Goal: Task Accomplishment & Management: Manage account settings

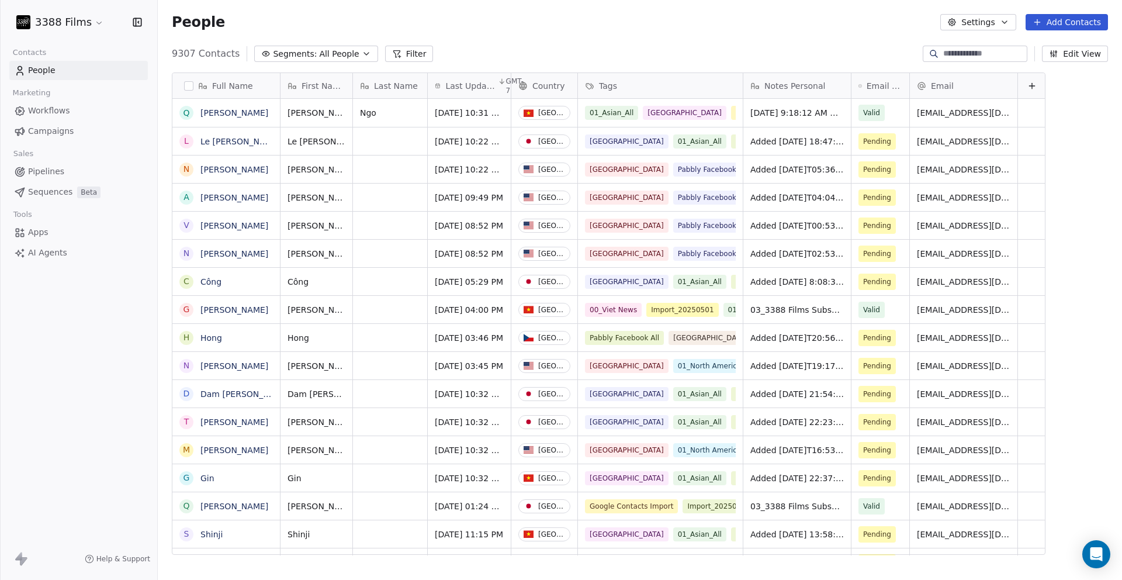
scroll to position [501, 955]
click at [701, 41] on div "People Settings Add Contacts" at bounding box center [640, 22] width 964 height 44
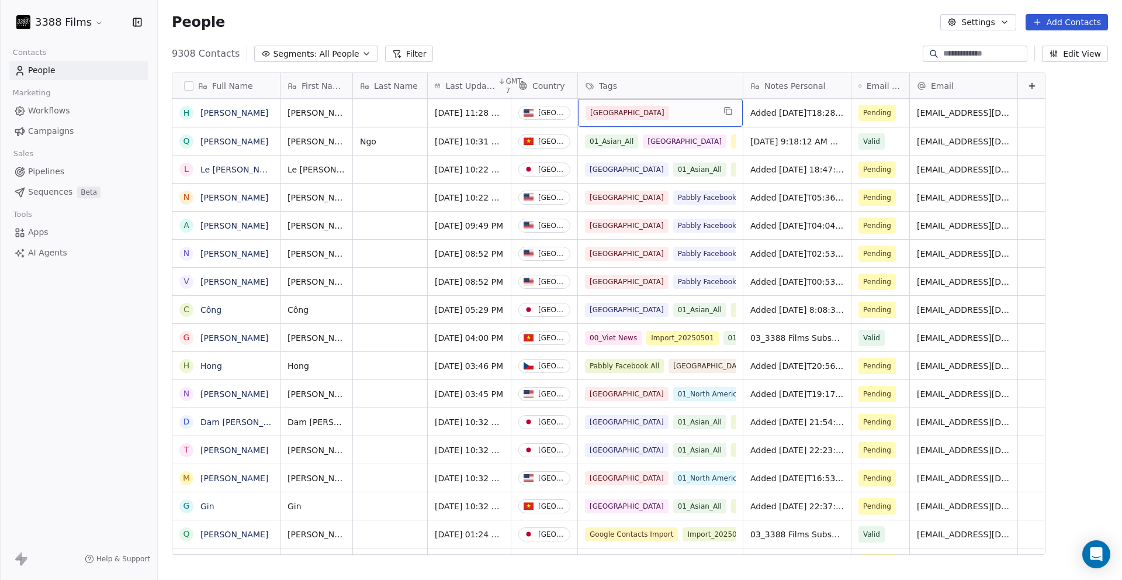
click at [687, 115] on div "[GEOGRAPHIC_DATA]" at bounding box center [650, 113] width 129 height 14
type input "**"
click at [662, 143] on div "01_North America_All" at bounding box center [645, 143] width 76 height 11
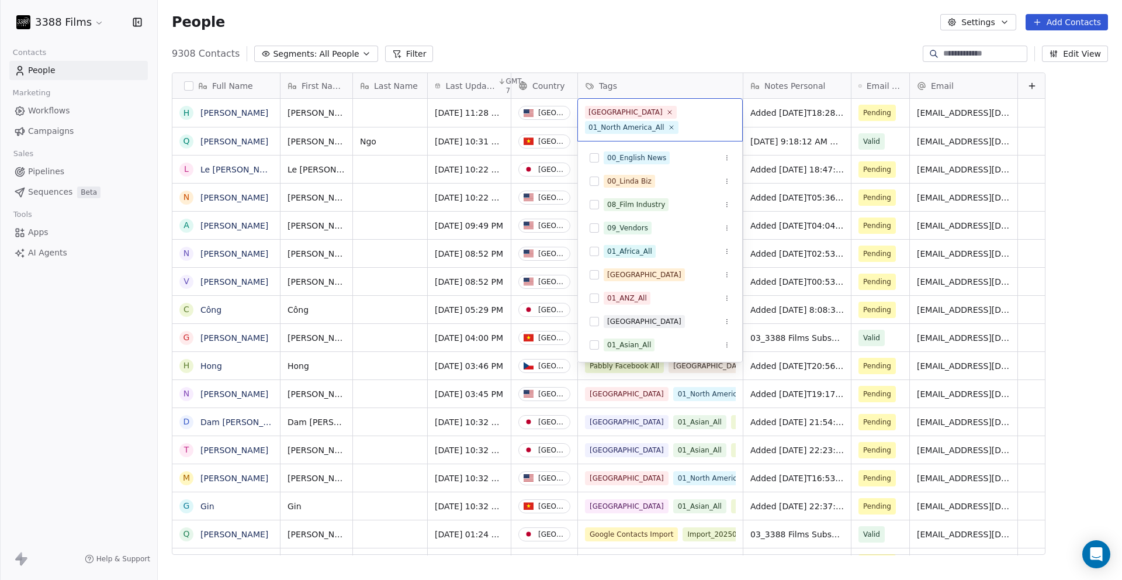
click at [787, 115] on html "3388 Films Contacts People Marketing Workflows Campaigns Sales Pipelines Sequen…" at bounding box center [561, 290] width 1122 height 580
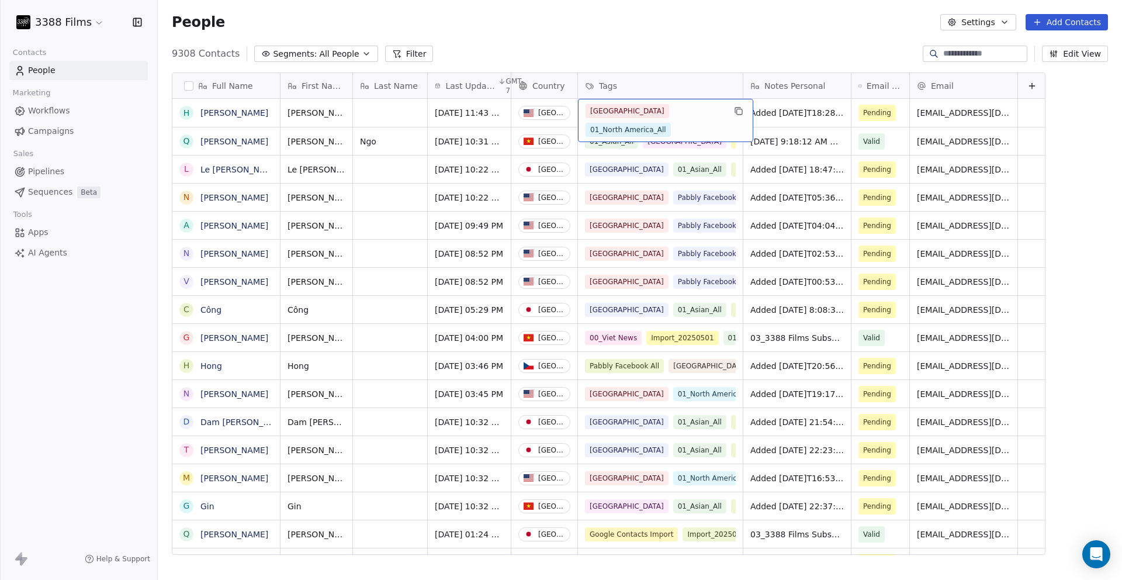
click at [716, 119] on div "United States 01_North America_All" at bounding box center [655, 120] width 139 height 33
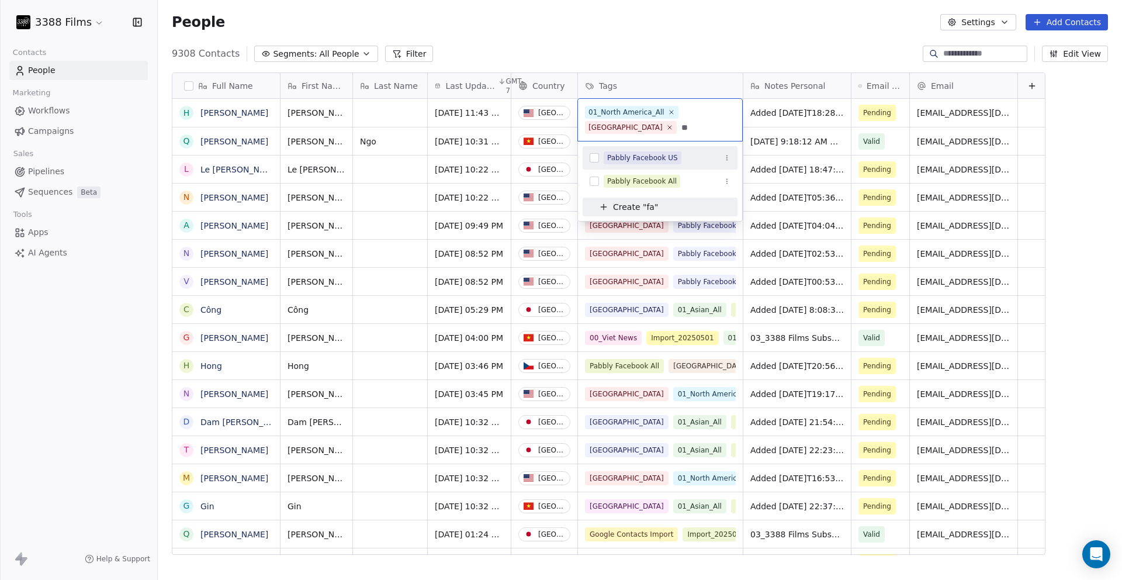
type input "**"
click at [650, 155] on div "Pabbly Facebook US" at bounding box center [642, 158] width 71 height 11
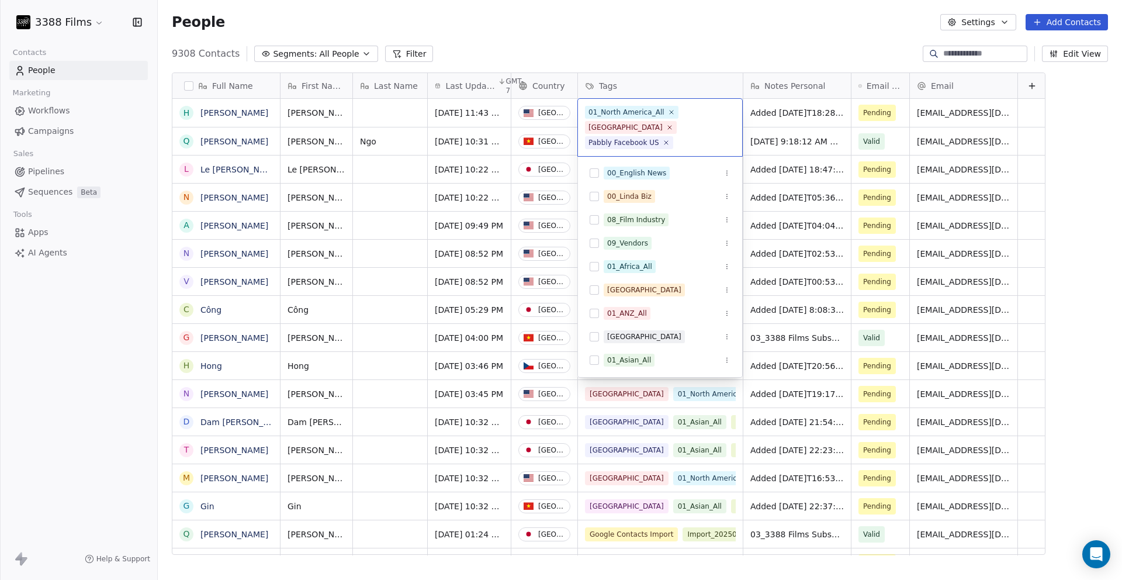
click at [662, 25] on html "3388 Films Contacts People Marketing Workflows Campaigns Sales Pipelines Sequen…" at bounding box center [561, 290] width 1122 height 580
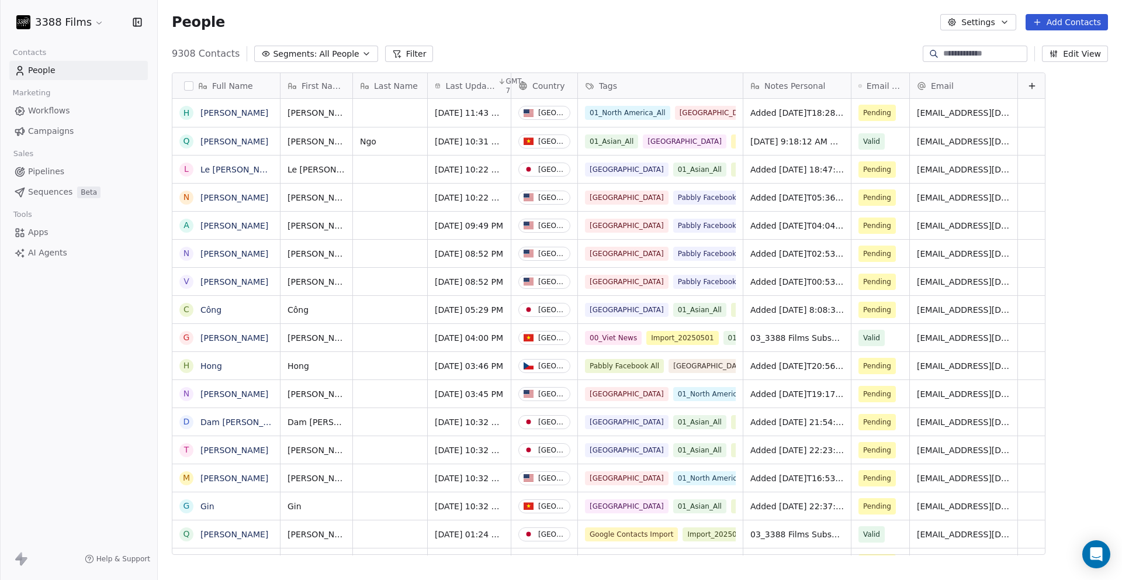
click at [1107, 444] on div "Full Name H [PERSON_NAME] [PERSON_NAME] L Le [PERSON_NAME] A [PERSON_NAME] V [P…" at bounding box center [640, 318] width 964 height 510
